Goal: Contribute content: Contribute content

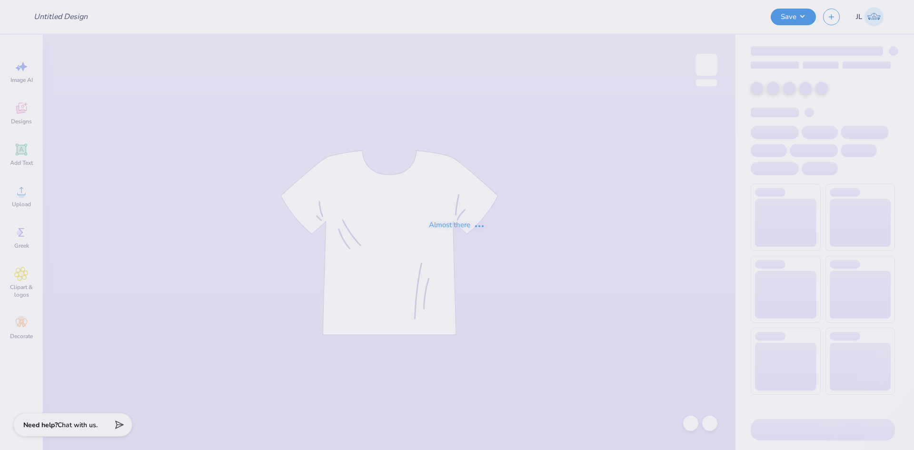
type input "Fall Philo Open Order TShirt"
type input "Isabella Muoio : James Madison University"
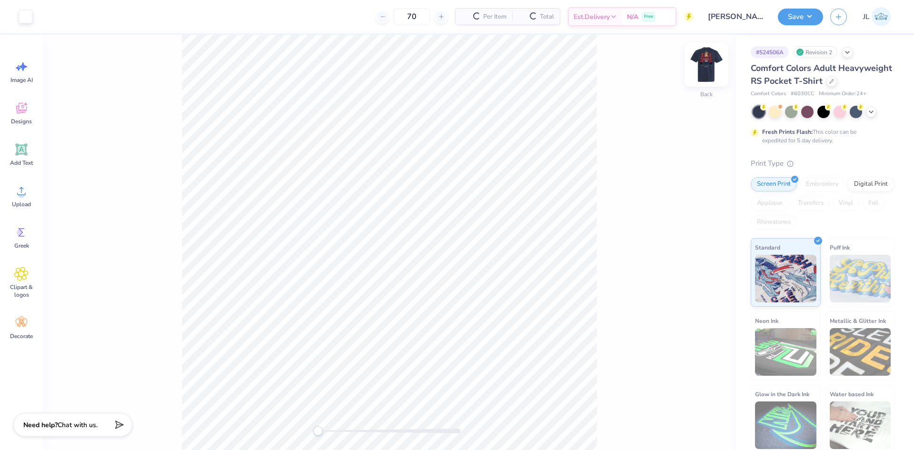
click at [704, 70] on img at bounding box center [706, 65] width 38 height 38
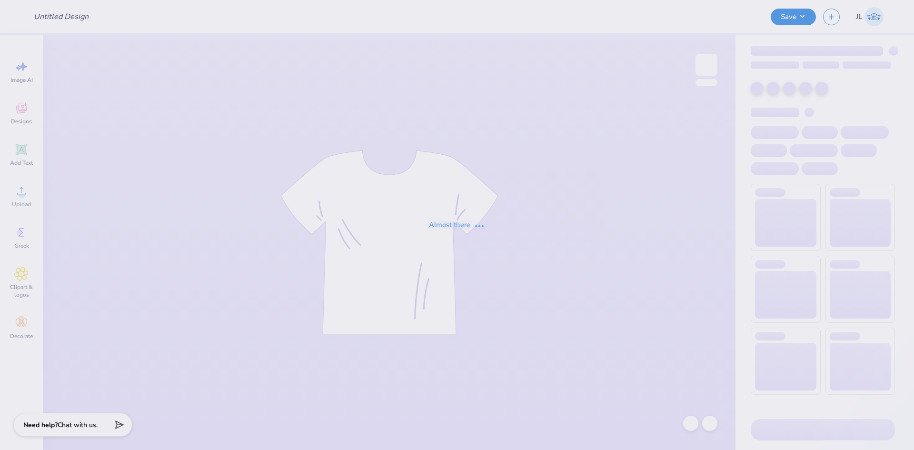
type input "Phinest shirts"
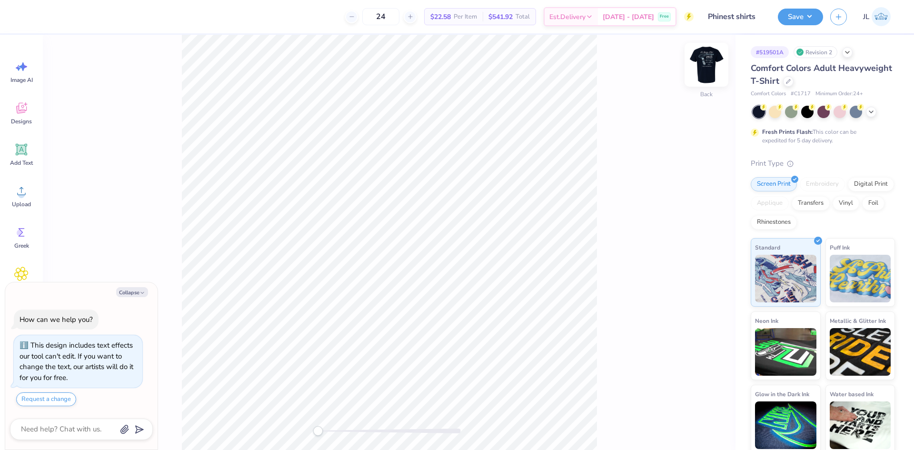
click at [709, 65] on img at bounding box center [706, 65] width 38 height 38
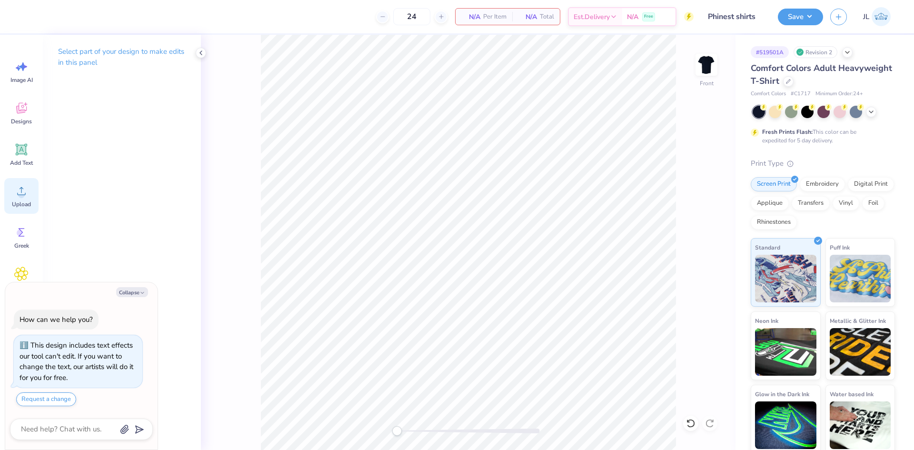
click at [20, 186] on icon at bounding box center [21, 191] width 14 height 14
click at [10, 198] on div "Upload" at bounding box center [21, 196] width 34 height 36
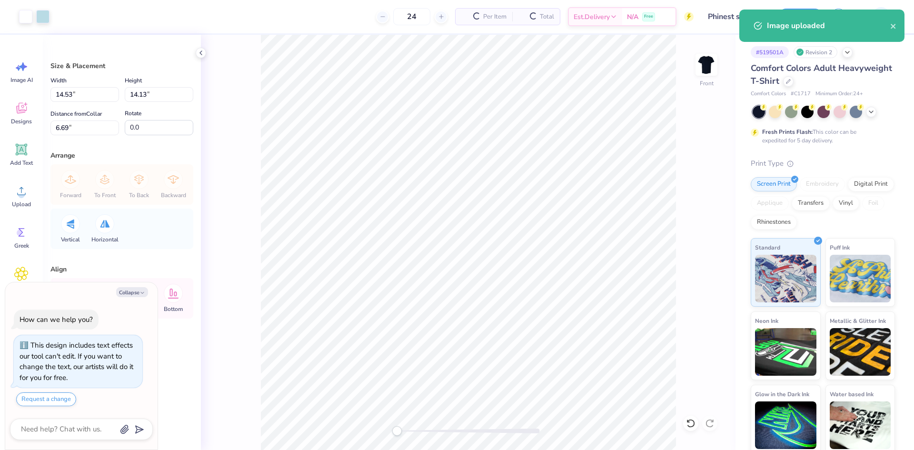
type textarea "x"
click at [66, 99] on input "14.53" at bounding box center [84, 94] width 69 height 15
type input "12.5"
type textarea "x"
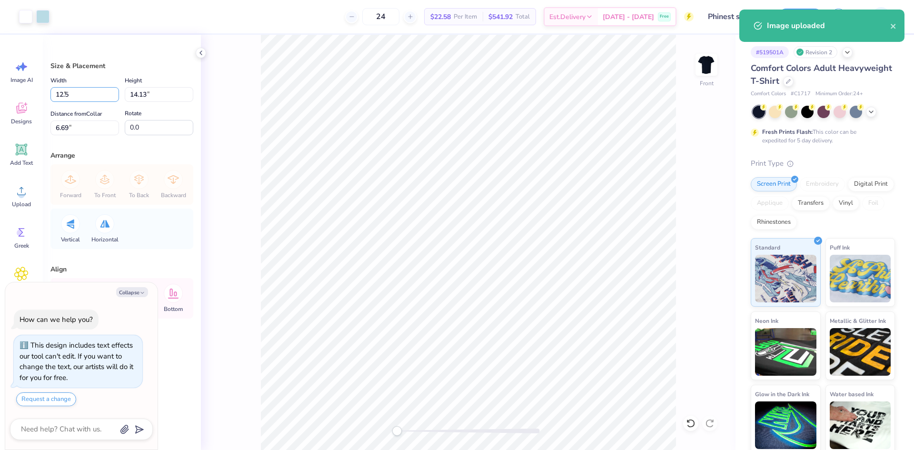
type input "12.50"
type input "12.15"
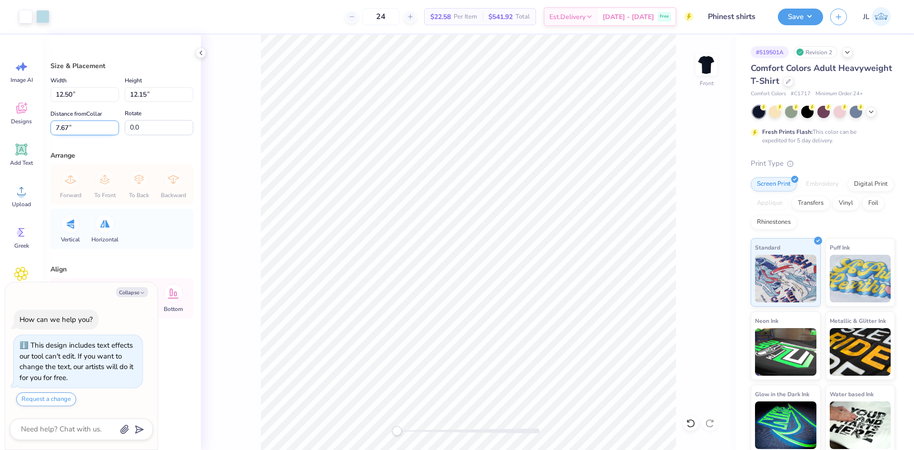
click at [64, 124] on input "7.67" at bounding box center [84, 127] width 69 height 15
type input "3"
click at [220, 148] on div "Front" at bounding box center [468, 242] width 534 height 415
click at [801, 19] on button "Save" at bounding box center [800, 15] width 45 height 17
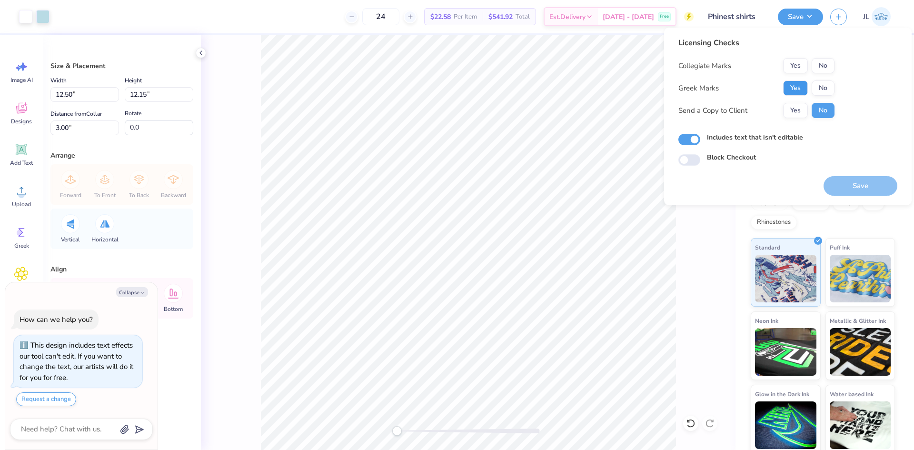
click at [794, 89] on button "Yes" at bounding box center [795, 87] width 25 height 15
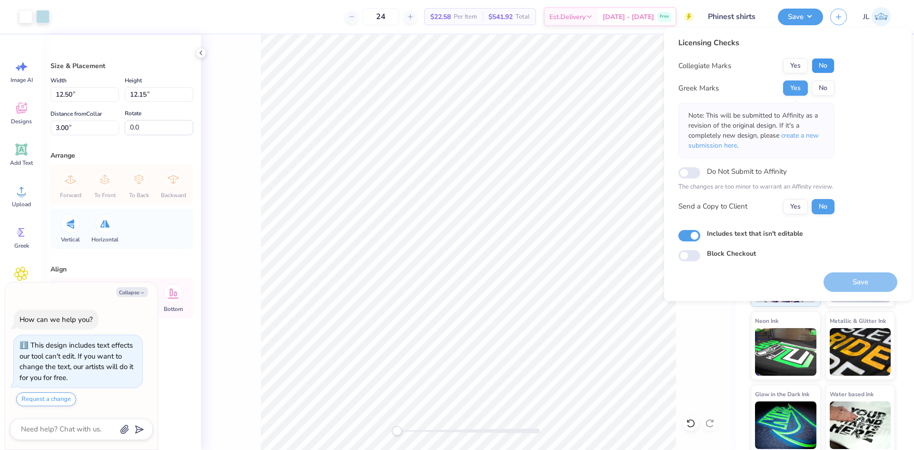
click at [821, 69] on button "No" at bounding box center [822, 65] width 23 height 15
click at [795, 206] on button "Yes" at bounding box center [795, 206] width 25 height 15
click at [858, 284] on button "Save" at bounding box center [860, 282] width 74 height 20
type textarea "x"
